Goal: Task Accomplishment & Management: Use online tool/utility

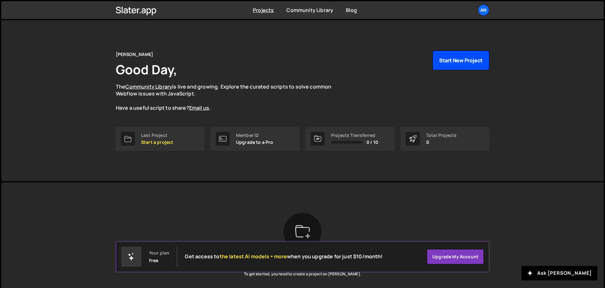
click at [459, 58] on button "Start New Project" at bounding box center [461, 61] width 57 height 20
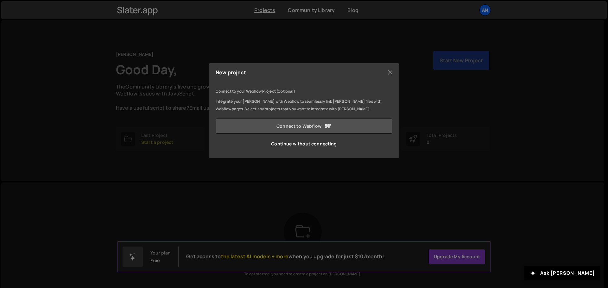
click at [318, 122] on link "Connect to Webflow" at bounding box center [304, 126] width 177 height 15
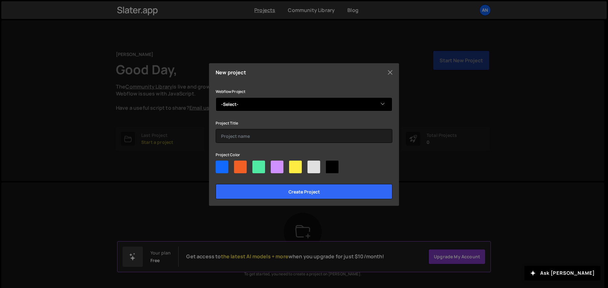
click at [304, 103] on select "-Select- Andres's Portfolio" at bounding box center [304, 104] width 177 height 14
select select "68adbf20c1e15b4e4936c43a"
click at [216, 97] on select "-Select- Andres's Portfolio" at bounding box center [304, 104] width 177 height 14
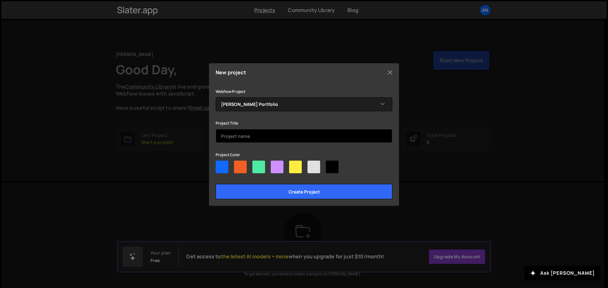
click at [277, 138] on input "text" at bounding box center [304, 136] width 177 height 14
type input "Andres Portfolio"
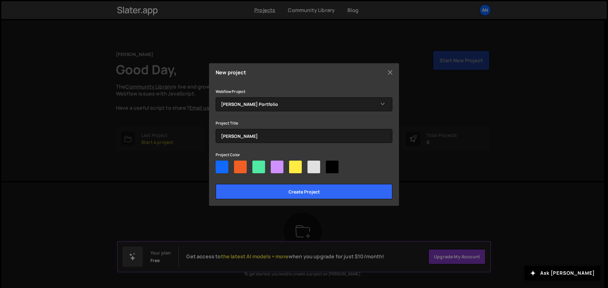
click at [223, 169] on div at bounding box center [222, 167] width 13 height 13
click at [220, 165] on input"] "radio" at bounding box center [218, 163] width 4 height 4
radio input"] "true"
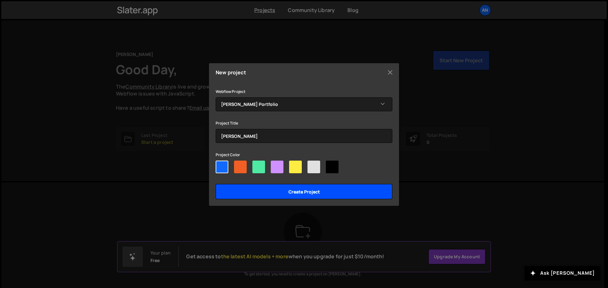
click at [252, 193] on input "Create project" at bounding box center [304, 191] width 177 height 15
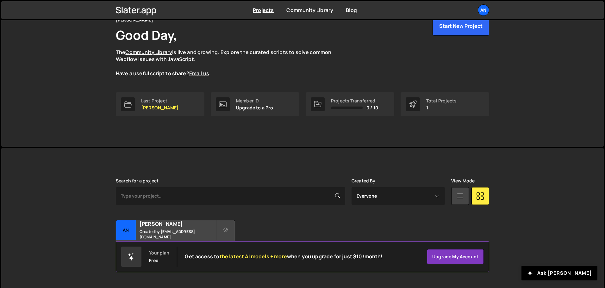
scroll to position [38, 0]
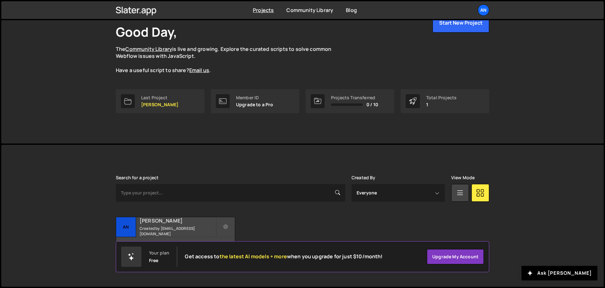
click at [169, 224] on h2 "Andres Portfolio" at bounding box center [178, 220] width 76 height 7
